Goal: Navigation & Orientation: Find specific page/section

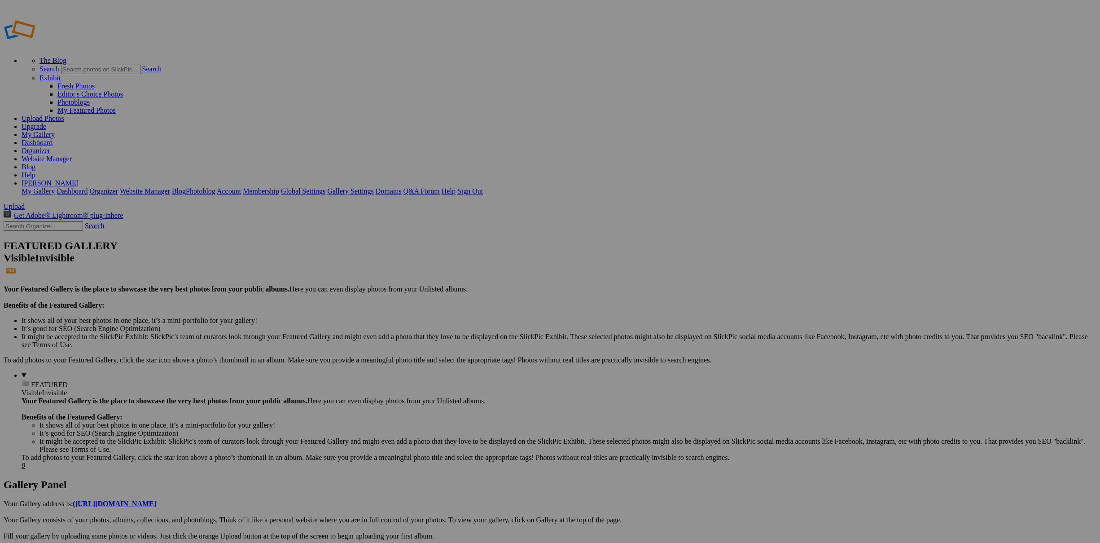
click at [55, 131] on link "My Gallery" at bounding box center [38, 135] width 33 height 8
